Goal: Information Seeking & Learning: Learn about a topic

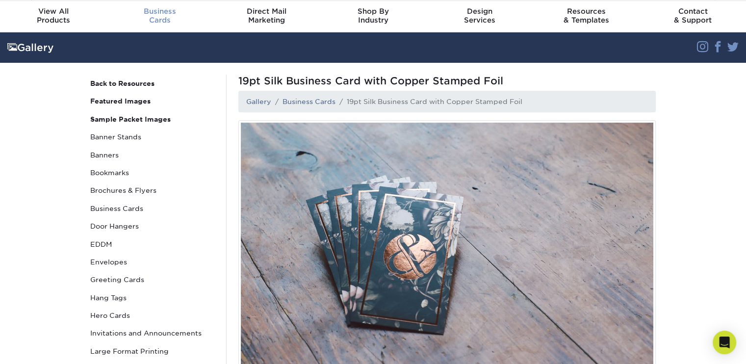
scroll to position [31, 0]
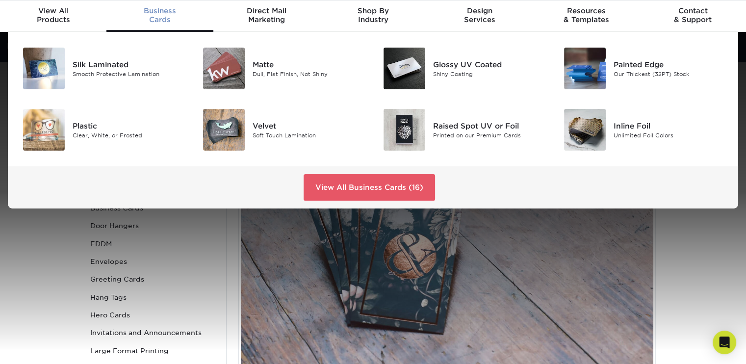
click at [166, 13] on span "Business" at bounding box center [159, 10] width 106 height 9
click at [507, 126] on div "Raised Spot UV or Foil" at bounding box center [489, 125] width 113 height 11
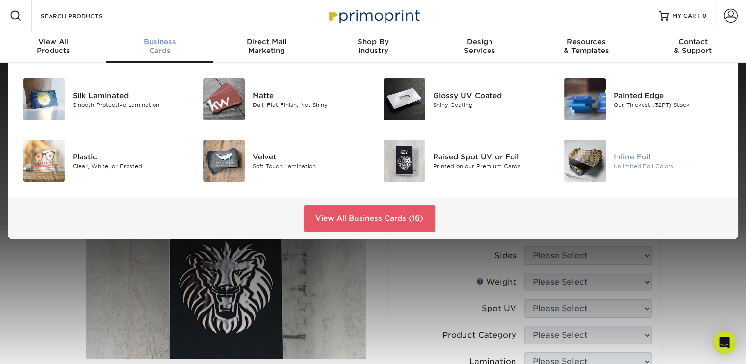
click at [583, 167] on img at bounding box center [585, 161] width 42 height 42
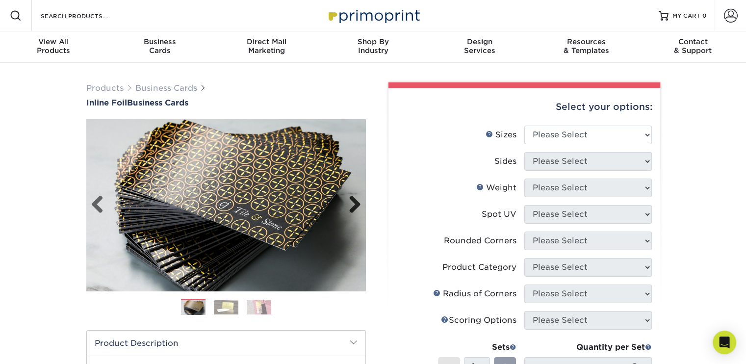
click at [352, 203] on link "Next" at bounding box center [351, 205] width 20 height 20
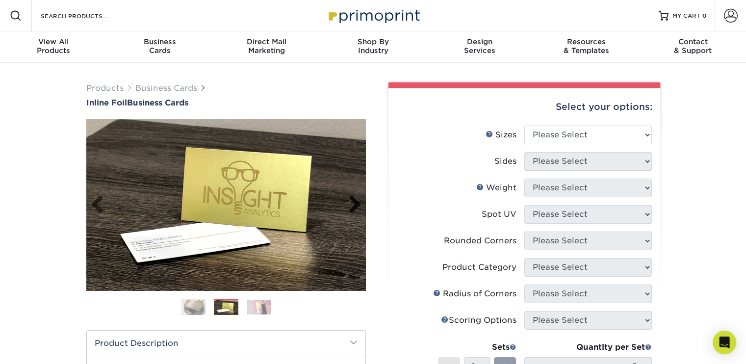
click at [352, 203] on link "Next" at bounding box center [351, 205] width 20 height 20
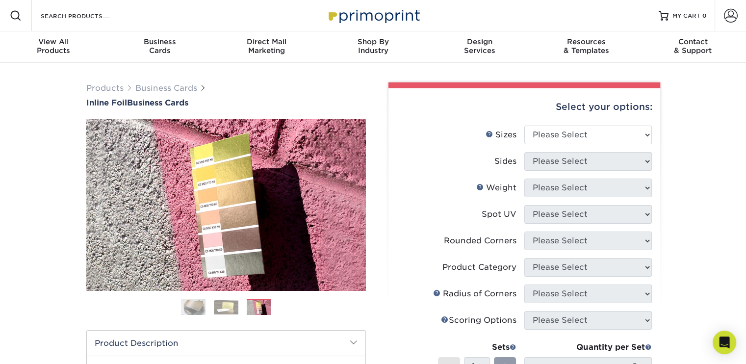
click at [197, 307] on img at bounding box center [193, 307] width 25 height 25
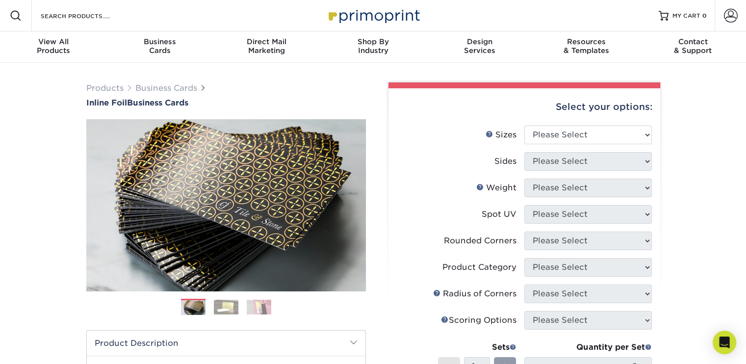
click at [228, 307] on img at bounding box center [226, 307] width 25 height 15
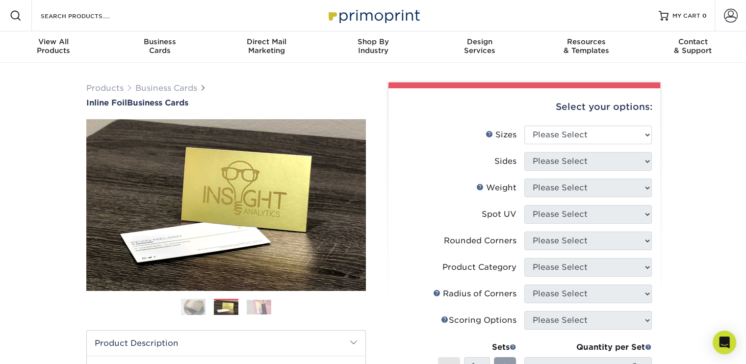
click at [256, 306] on img at bounding box center [259, 307] width 25 height 15
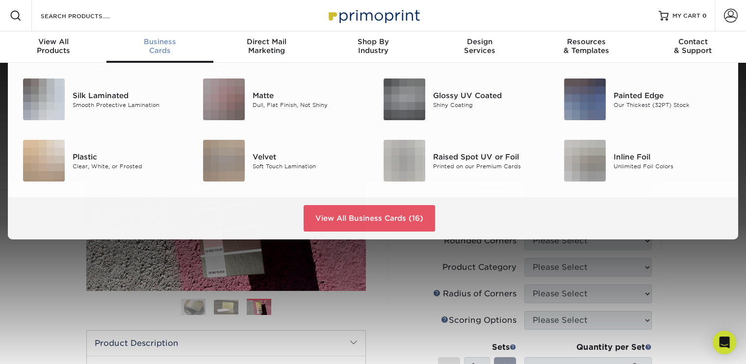
click at [162, 45] on span "Business" at bounding box center [159, 41] width 106 height 9
